Goal: Navigation & Orientation: Find specific page/section

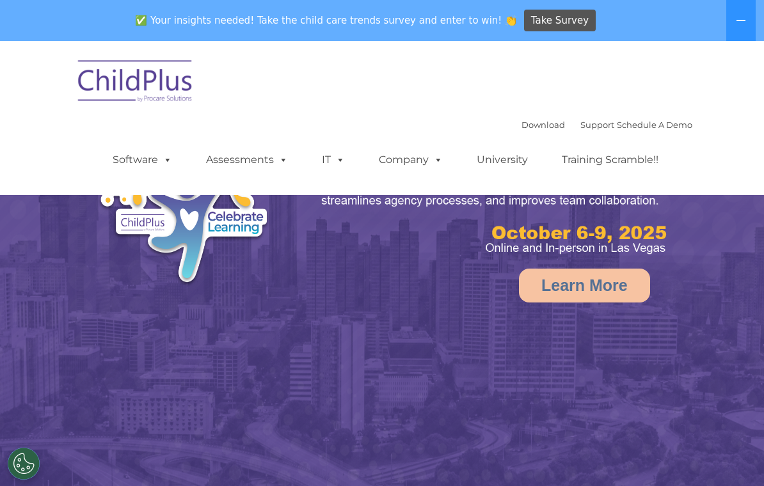
select select "MEDIUM"
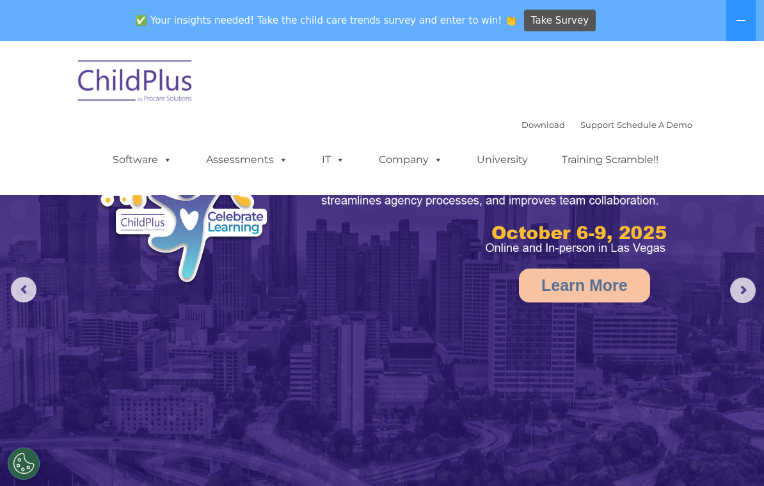
click at [736, 295] on rs-arrow at bounding box center [743, 291] width 26 height 26
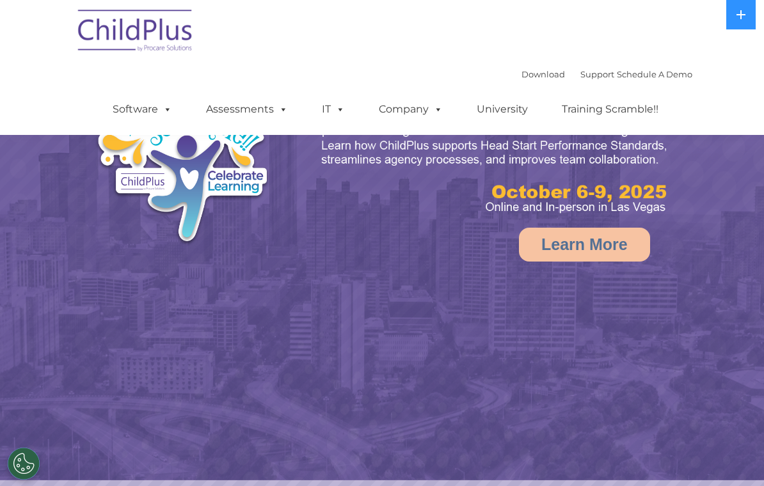
scroll to position [47, 0]
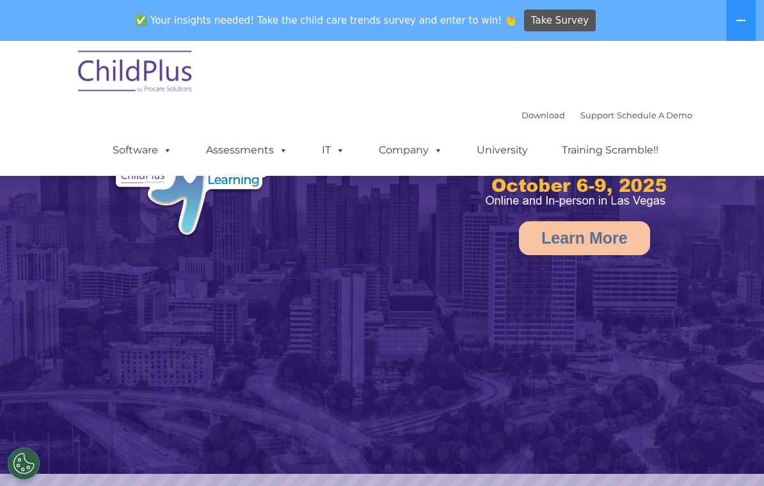
select select "MEDIUM"
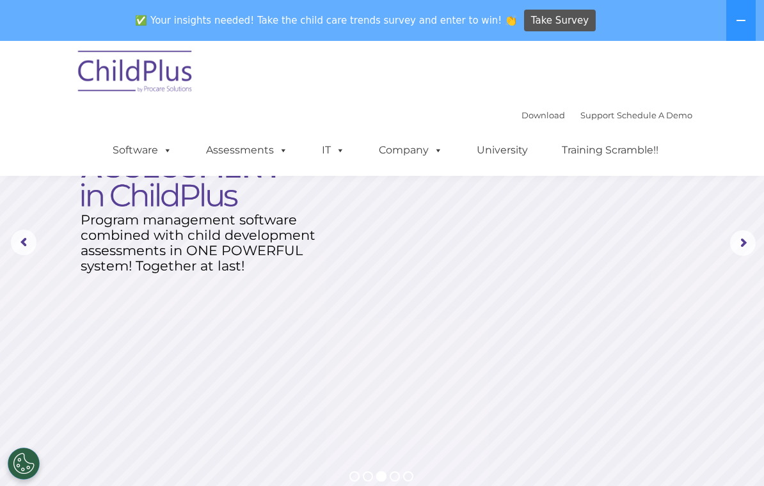
scroll to position [0, 0]
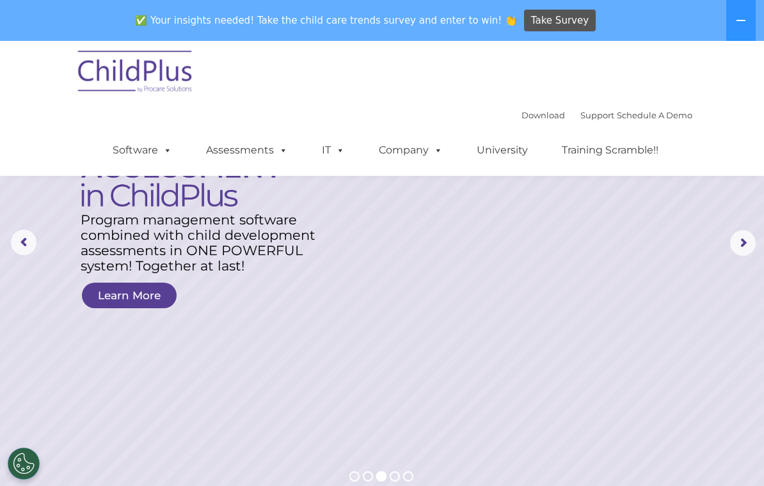
click at [629, 79] on div "Download Support | Schedule A Demo  MENU MENU Software ChildPlus: The original…" at bounding box center [382, 108] width 621 height 135
click at [29, 241] on rs-arrow at bounding box center [24, 243] width 26 height 26
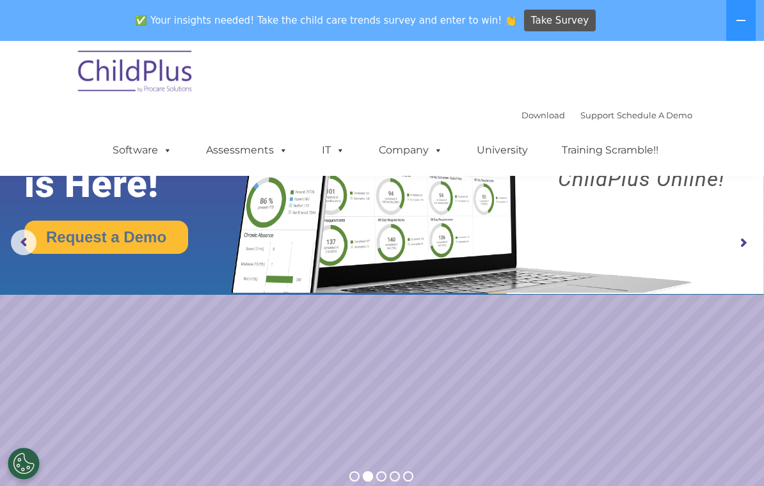
click at [147, 76] on img at bounding box center [136, 74] width 128 height 64
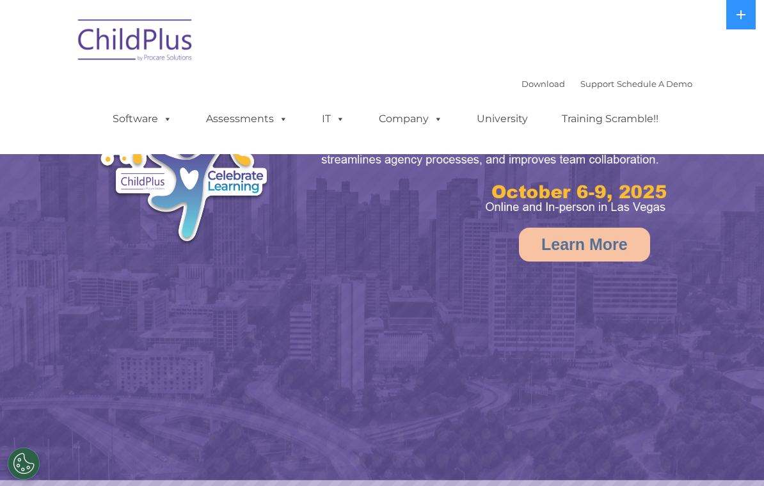
select select "MEDIUM"
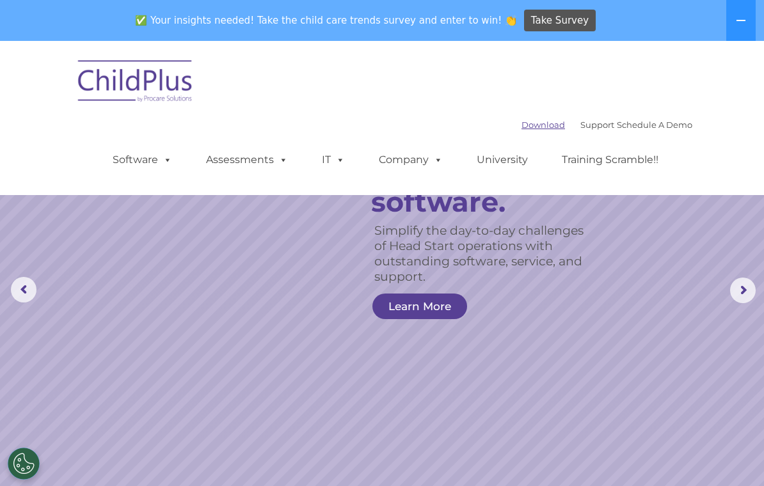
click at [528, 125] on link "Download" at bounding box center [543, 125] width 44 height 10
click at [571, 337] on rs-slide "Simplify the day-to-day challenges of Head Start operations with outstanding so…" at bounding box center [382, 290] width 764 height 499
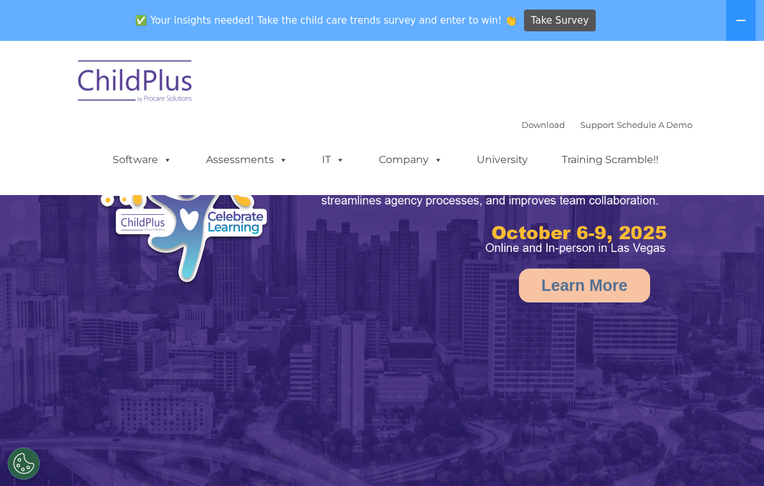
select select "MEDIUM"
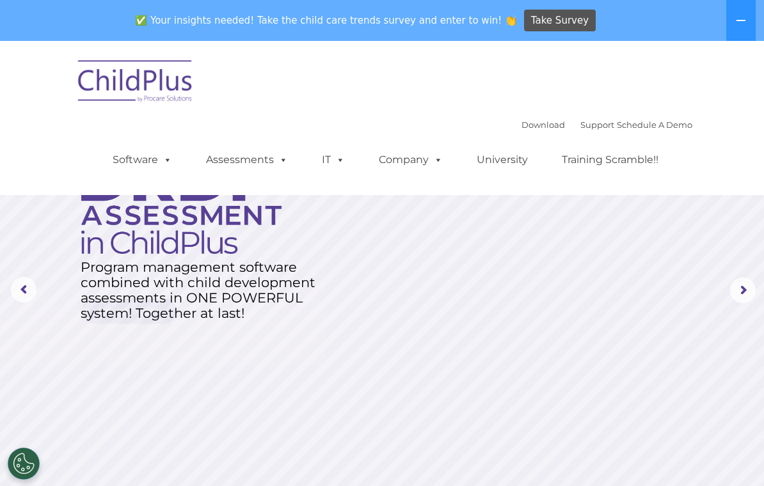
click at [22, 7] on div "✅ Your insights needed! Take the child care trends survey and enter to win! 👏 T…" at bounding box center [364, 21] width 728 height 42
